Goal: Task Accomplishment & Management: Manage account settings

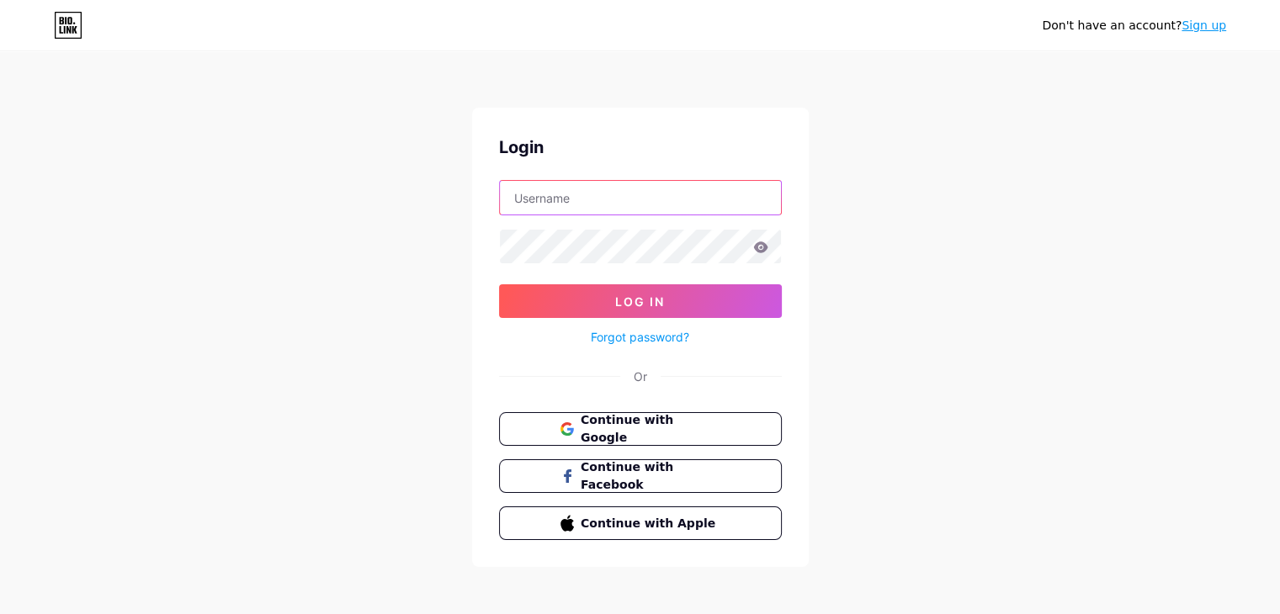
click at [609, 201] on input "text" at bounding box center [640, 198] width 281 height 34
click at [660, 202] on input "[EMAIL_ADDRESS][DOMAIN_NAME]" at bounding box center [640, 198] width 281 height 34
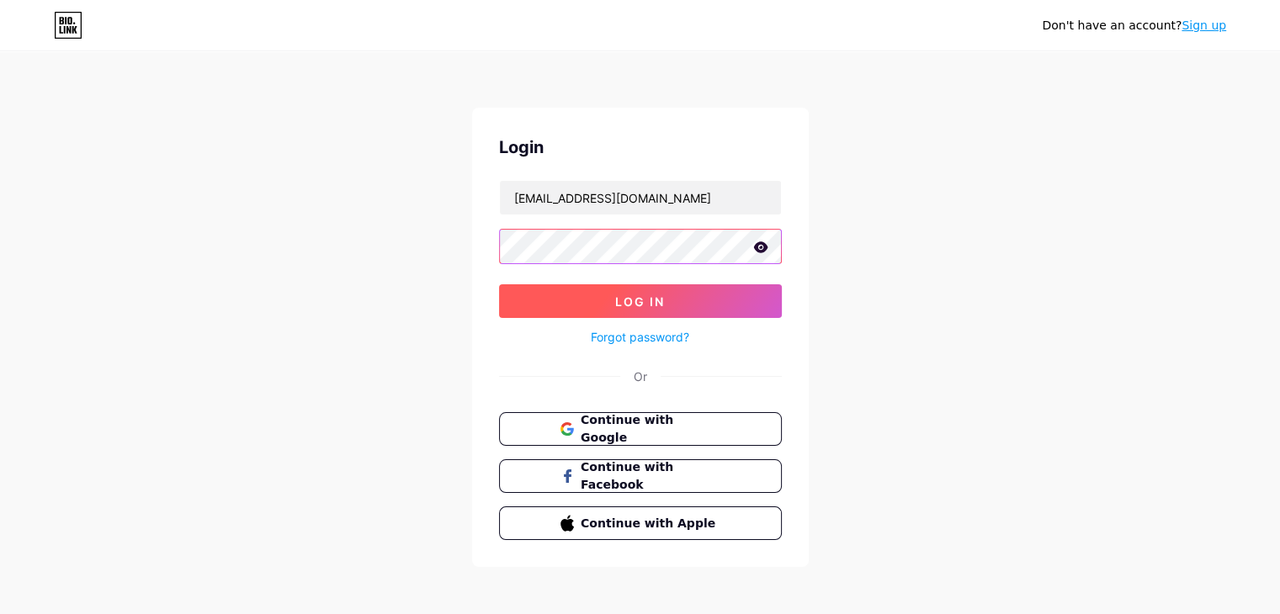
click at [499, 284] on button "Log In" at bounding box center [640, 301] width 283 height 34
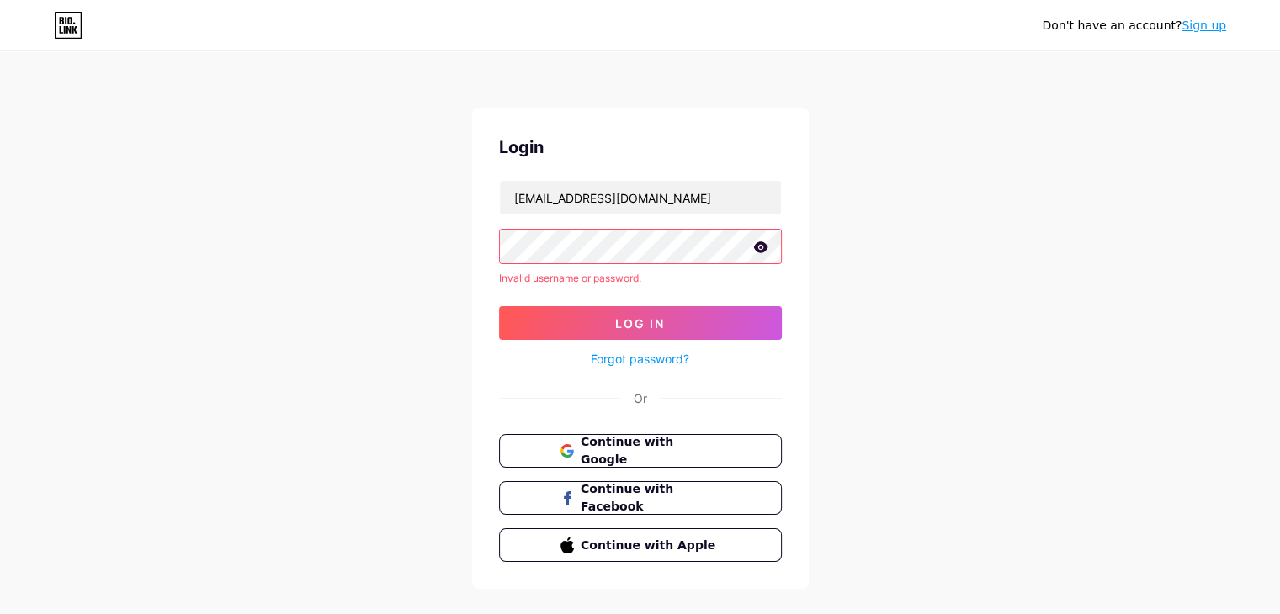
click at [762, 245] on icon at bounding box center [760, 246] width 14 height 11
click at [762, 245] on icon at bounding box center [759, 248] width 14 height 12
click at [734, 203] on input "[EMAIL_ADDRESS][DOMAIN_NAME]" at bounding box center [640, 198] width 281 height 34
type input "O"
click at [734, 203] on input "text" at bounding box center [640, 198] width 281 height 34
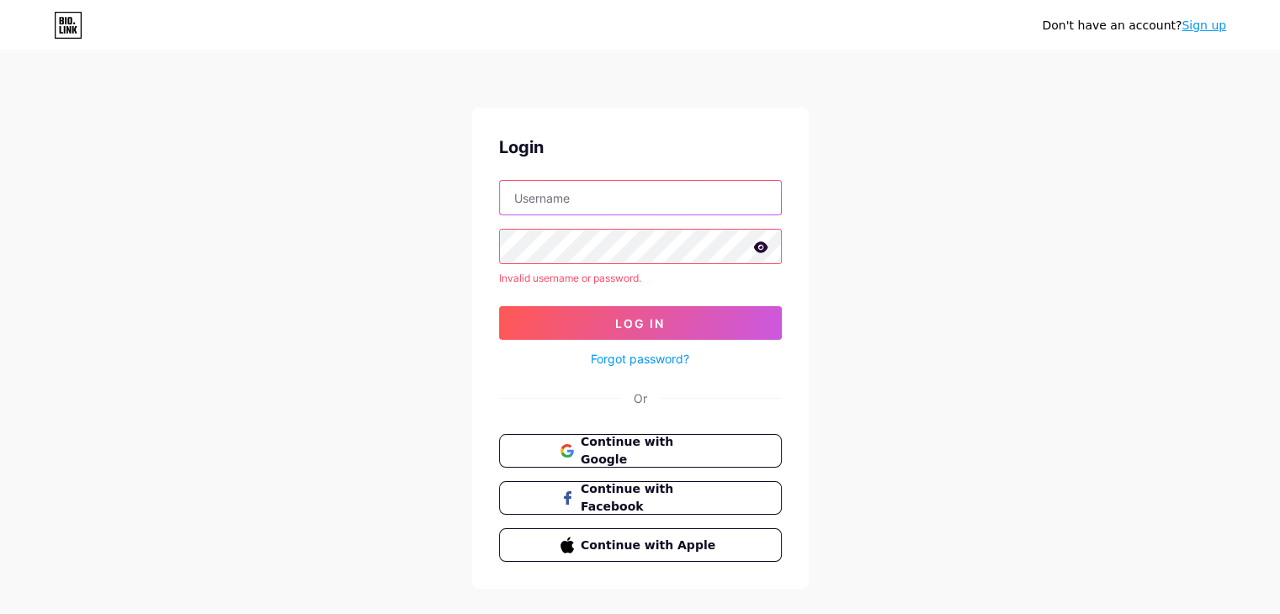
type input "Official.Adt189"
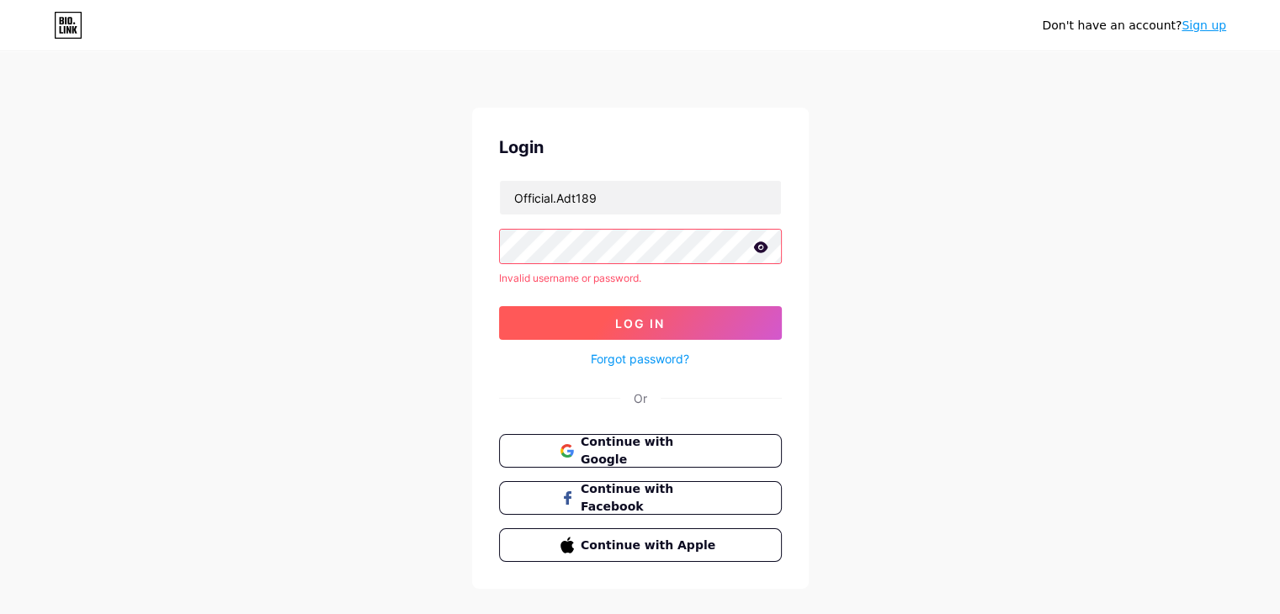
click at [633, 322] on span "Log In" at bounding box center [640, 323] width 50 height 14
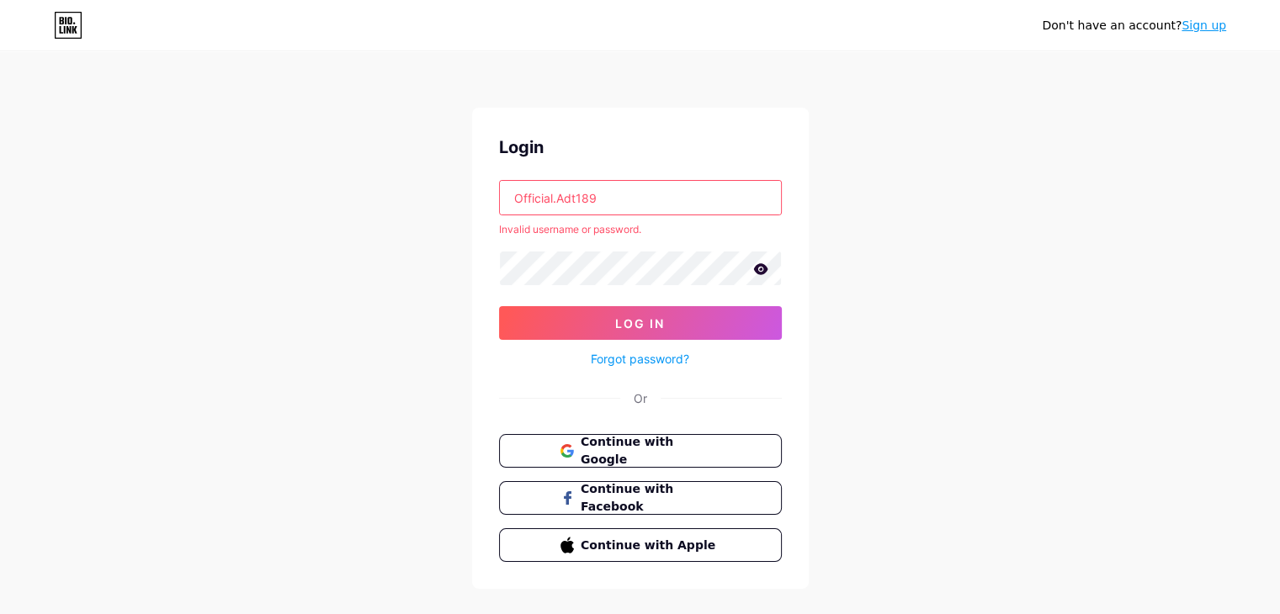
click at [1202, 25] on link "Sign up" at bounding box center [1203, 25] width 45 height 13
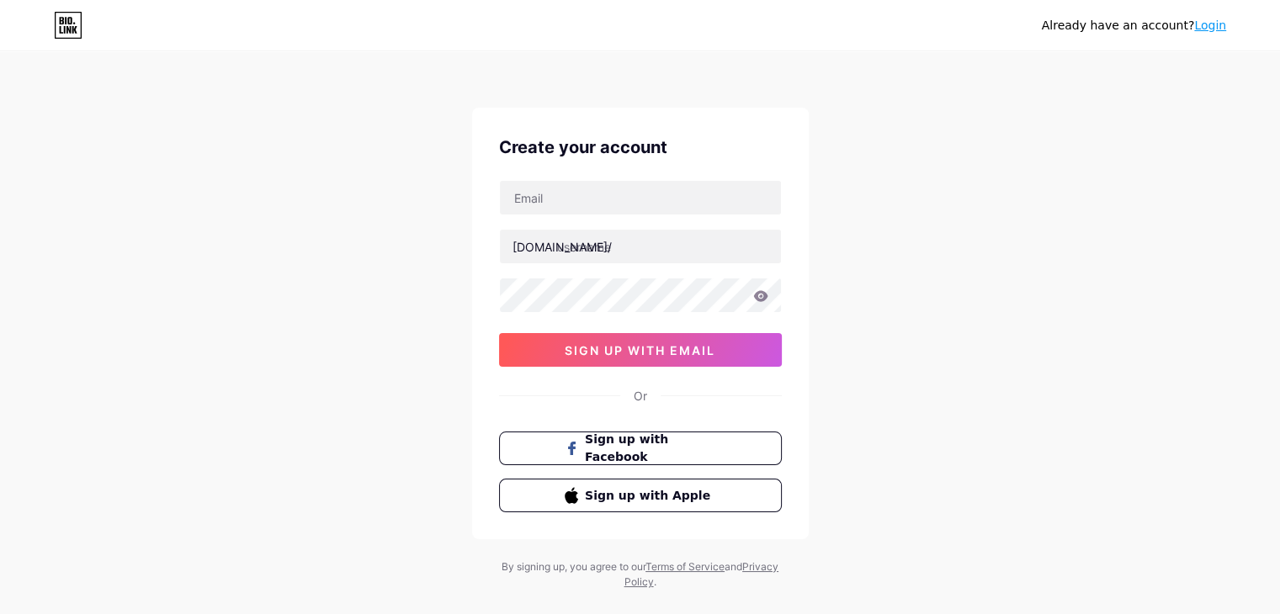
click at [1219, 25] on link "Login" at bounding box center [1210, 25] width 32 height 13
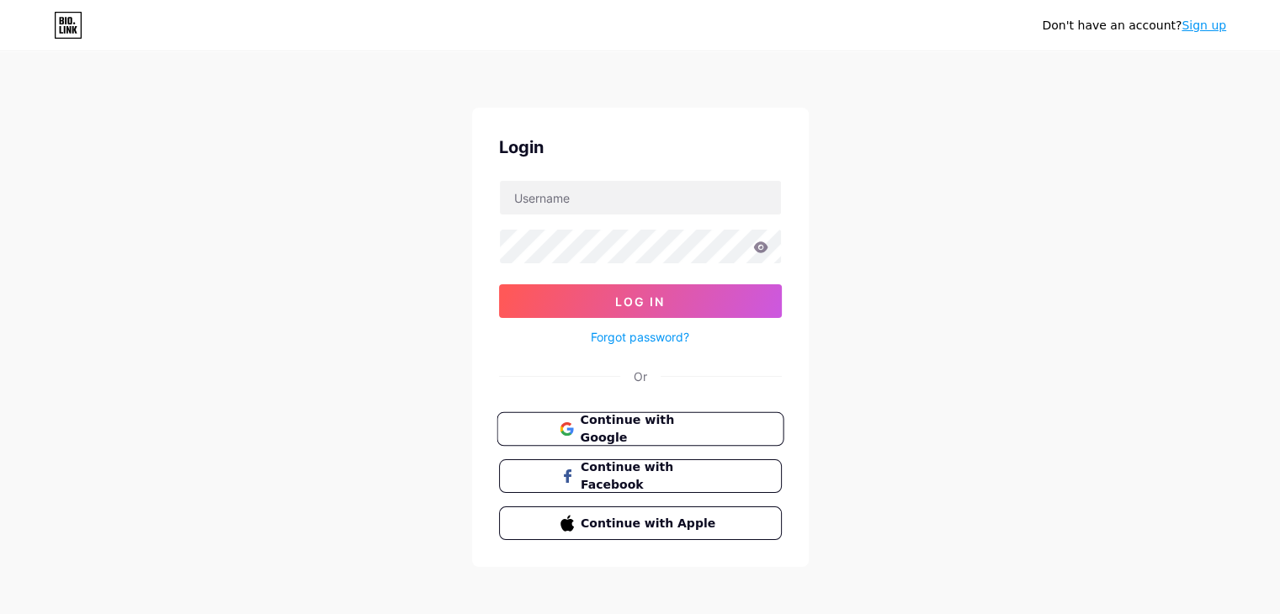
click at [657, 427] on span "Continue with Google" at bounding box center [650, 429] width 141 height 36
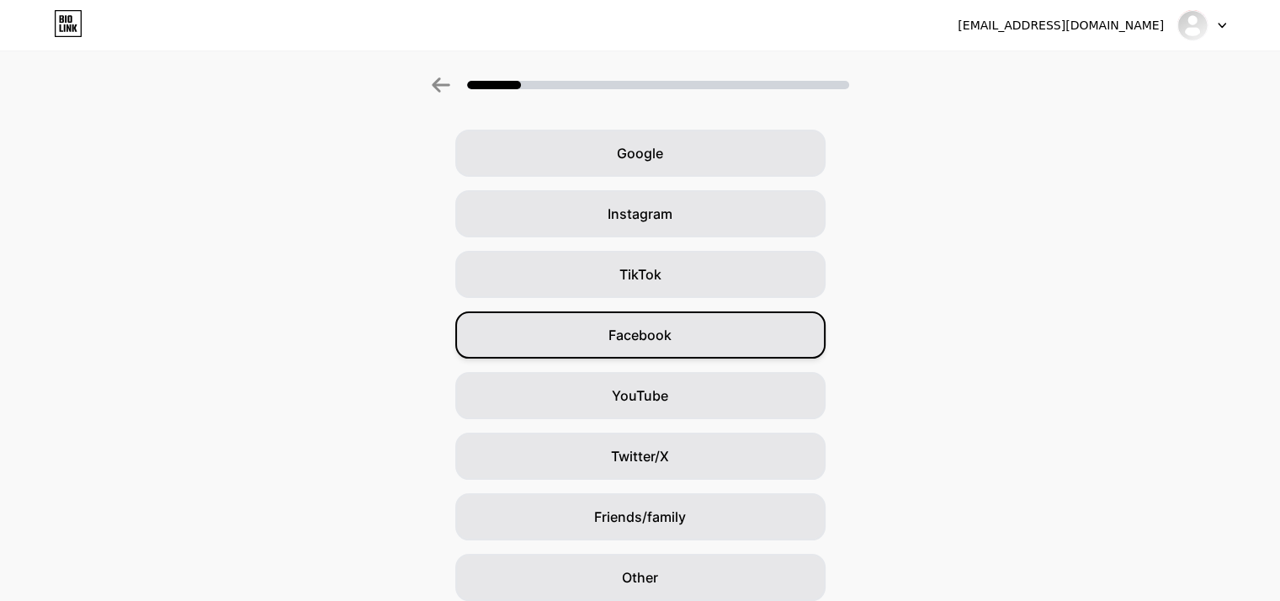
scroll to position [125, 0]
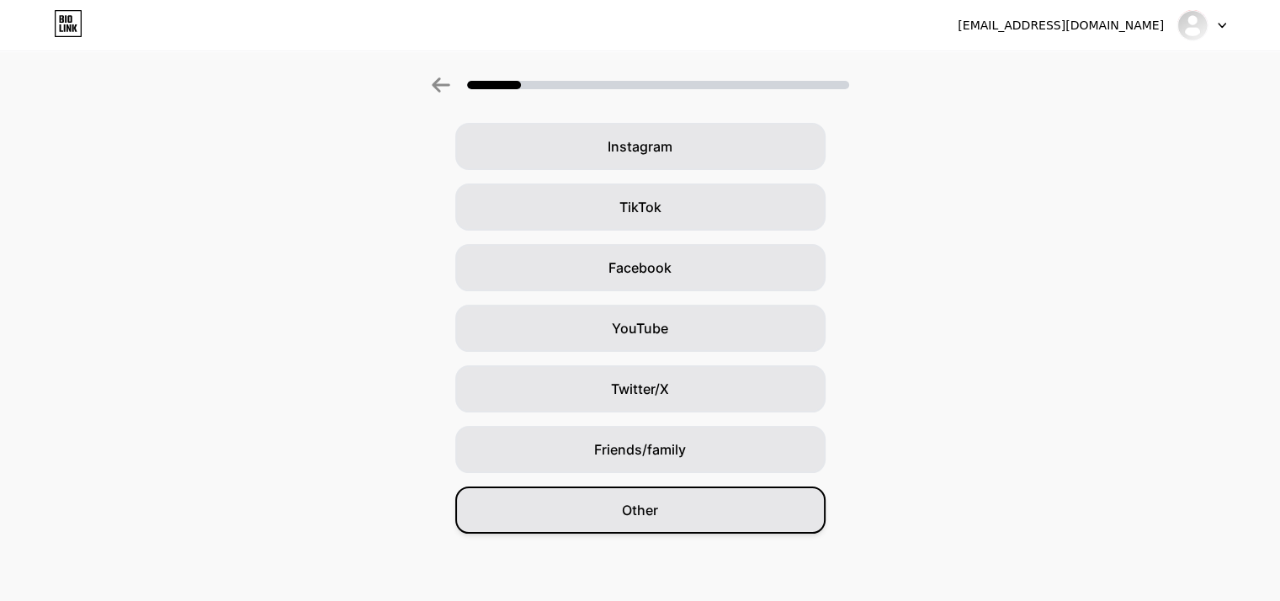
click at [658, 504] on span "Other" at bounding box center [640, 510] width 36 height 20
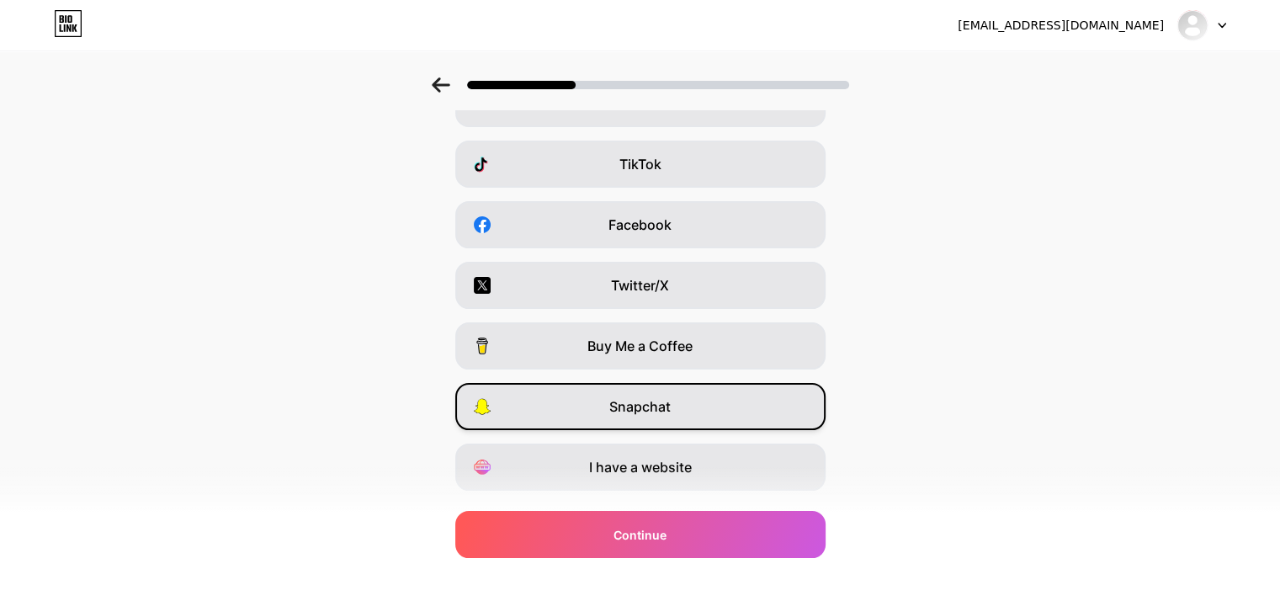
scroll to position [209, 0]
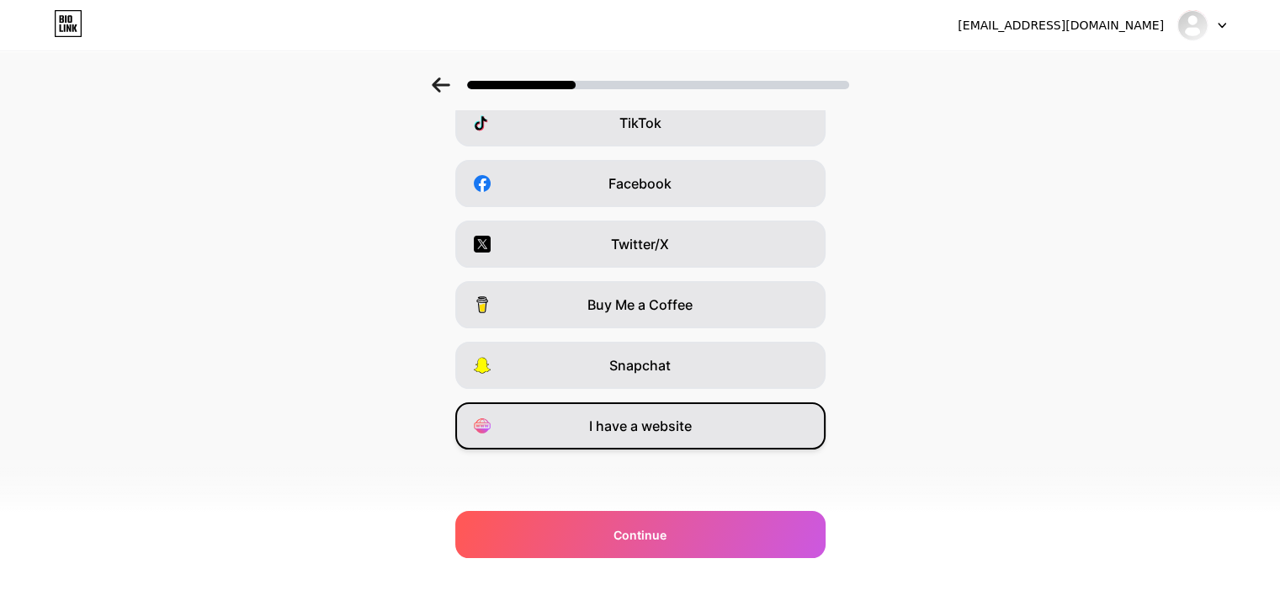
click at [639, 418] on span "I have a website" at bounding box center [640, 426] width 103 height 20
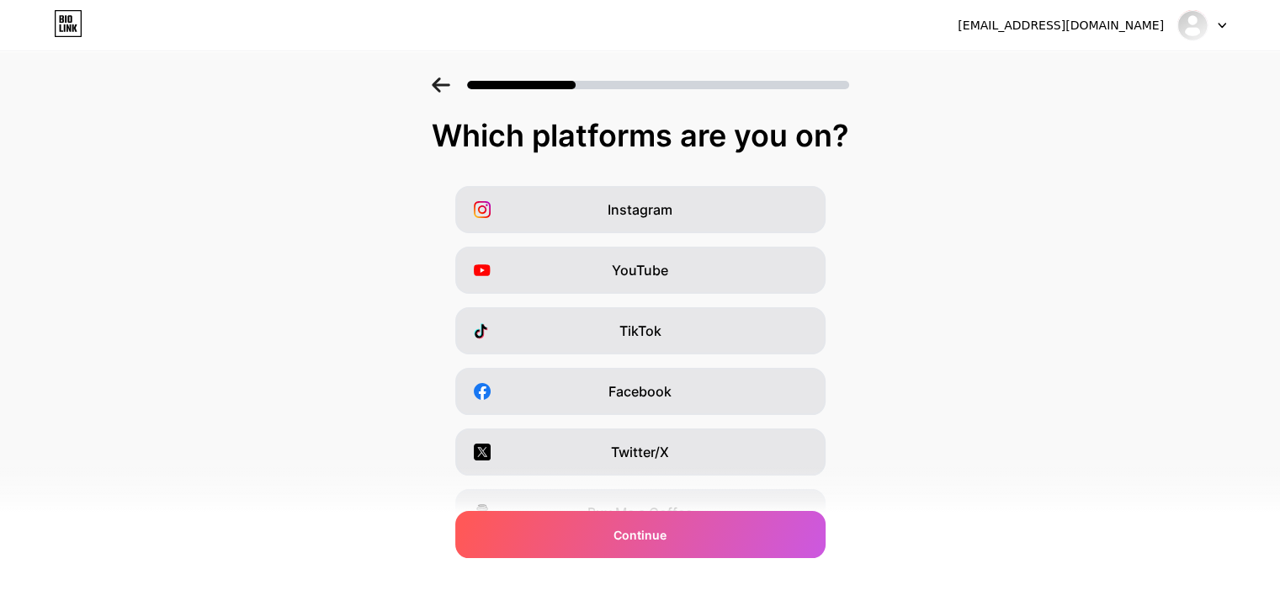
scroll to position [0, 0]
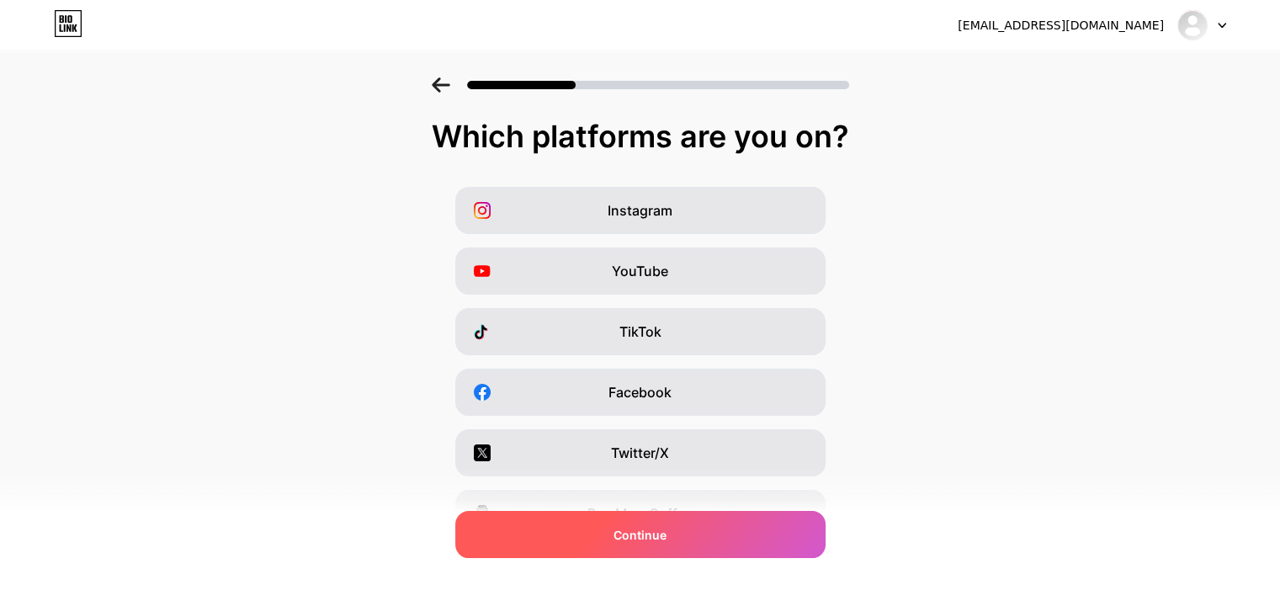
click at [678, 536] on div "Continue" at bounding box center [640, 534] width 370 height 47
